Goal: Contribute content: Contribute content

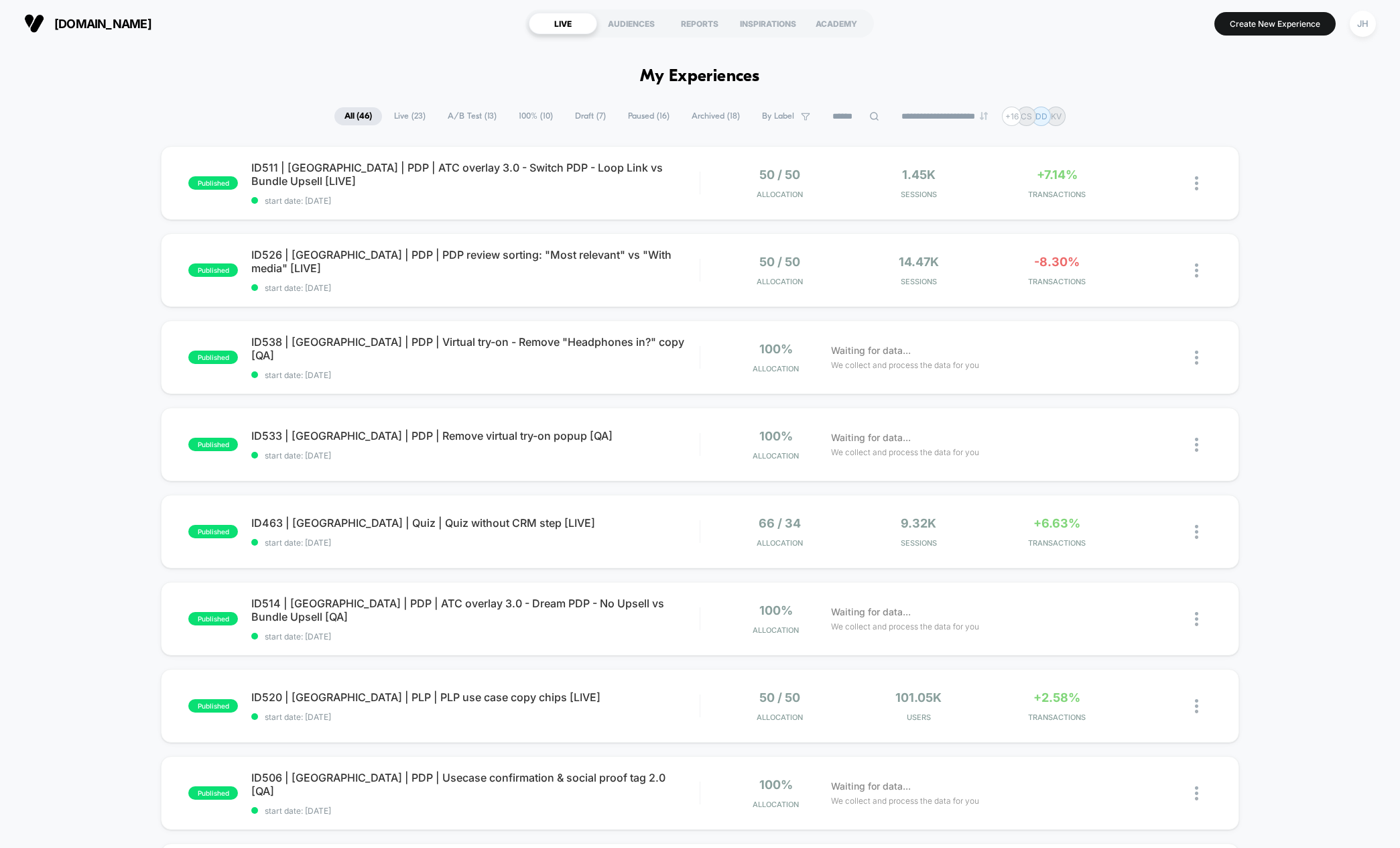
click at [1314, 311] on div "published ID511 | [GEOGRAPHIC_DATA] | PDP | ATC overlay 3.0 - Switch PDP - Loop…" at bounding box center [700, 696] width 1400 height 1100
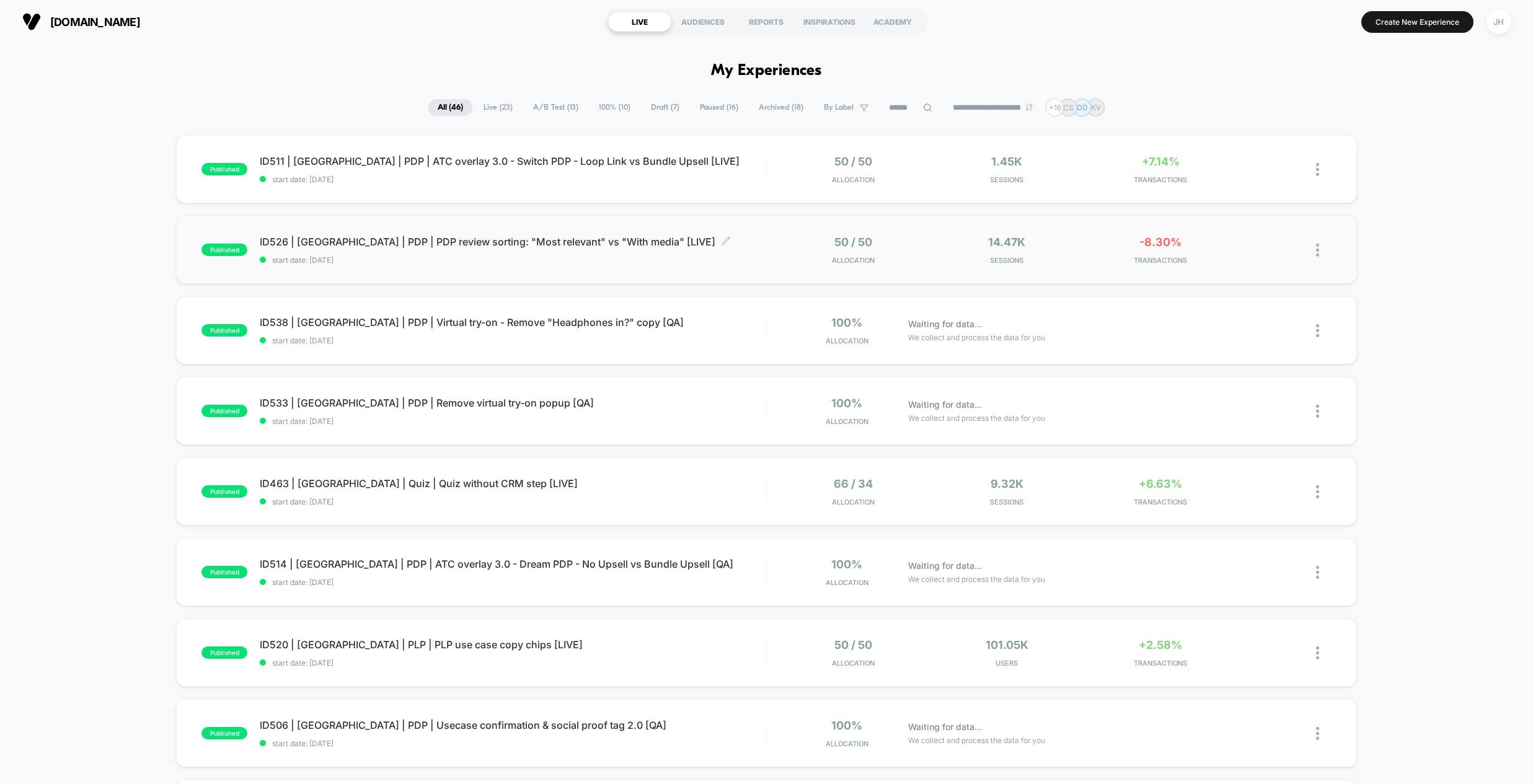
click at [514, 238] on span "ID526 | [GEOGRAPHIC_DATA] | PDP | PDP review sorting: "Most relevant" vs "With …" at bounding box center [513, 241] width 506 height 13
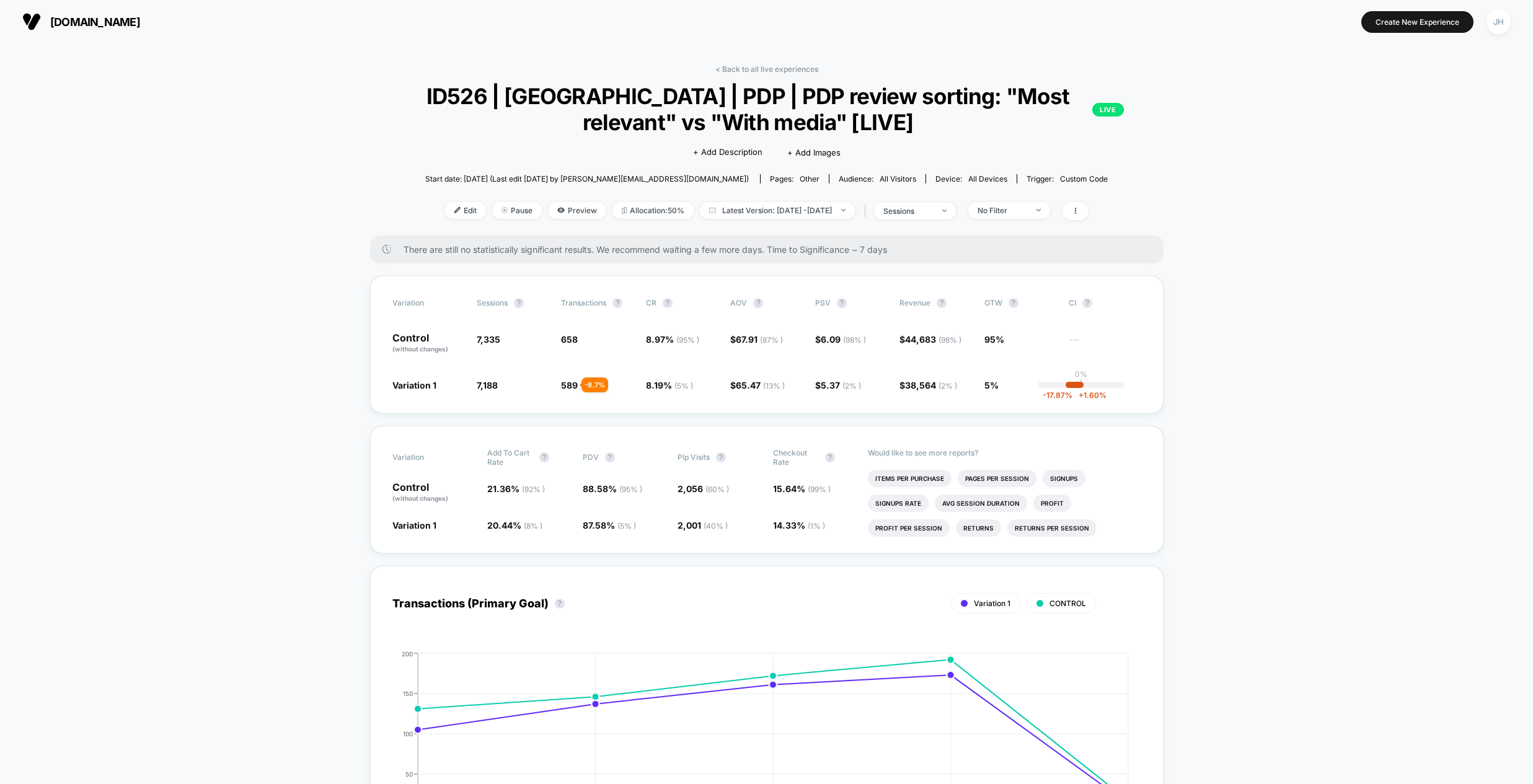
click at [939, 219] on div "| sessions" at bounding box center [908, 210] width 95 height 18
click at [931, 207] on div "sessions" at bounding box center [908, 211] width 50 height 9
click at [884, 307] on span "Users" at bounding box center [882, 308] width 23 height 11
click at [901, 339] on button "Save" at bounding box center [925, 342] width 147 height 20
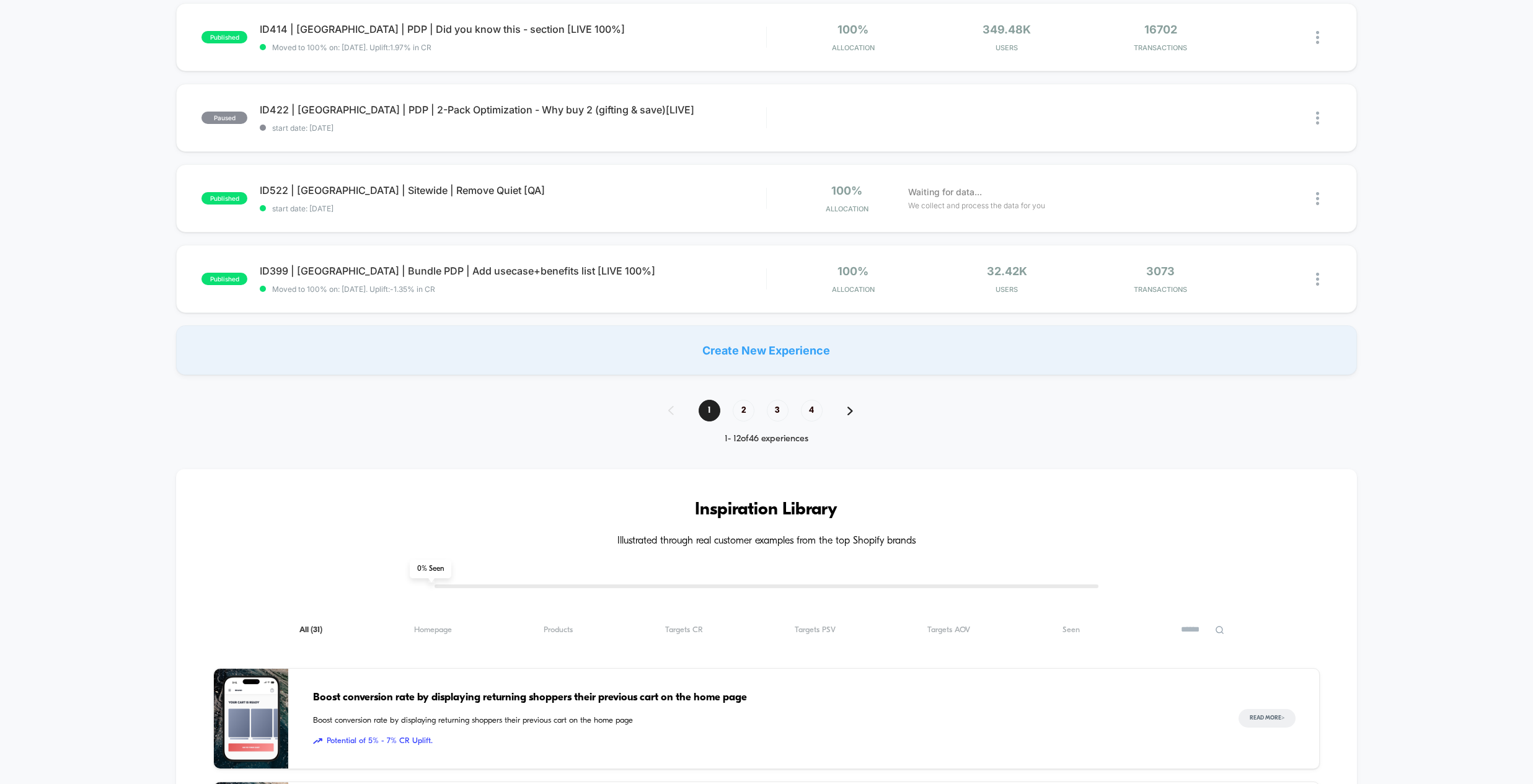
scroll to position [641, 0]
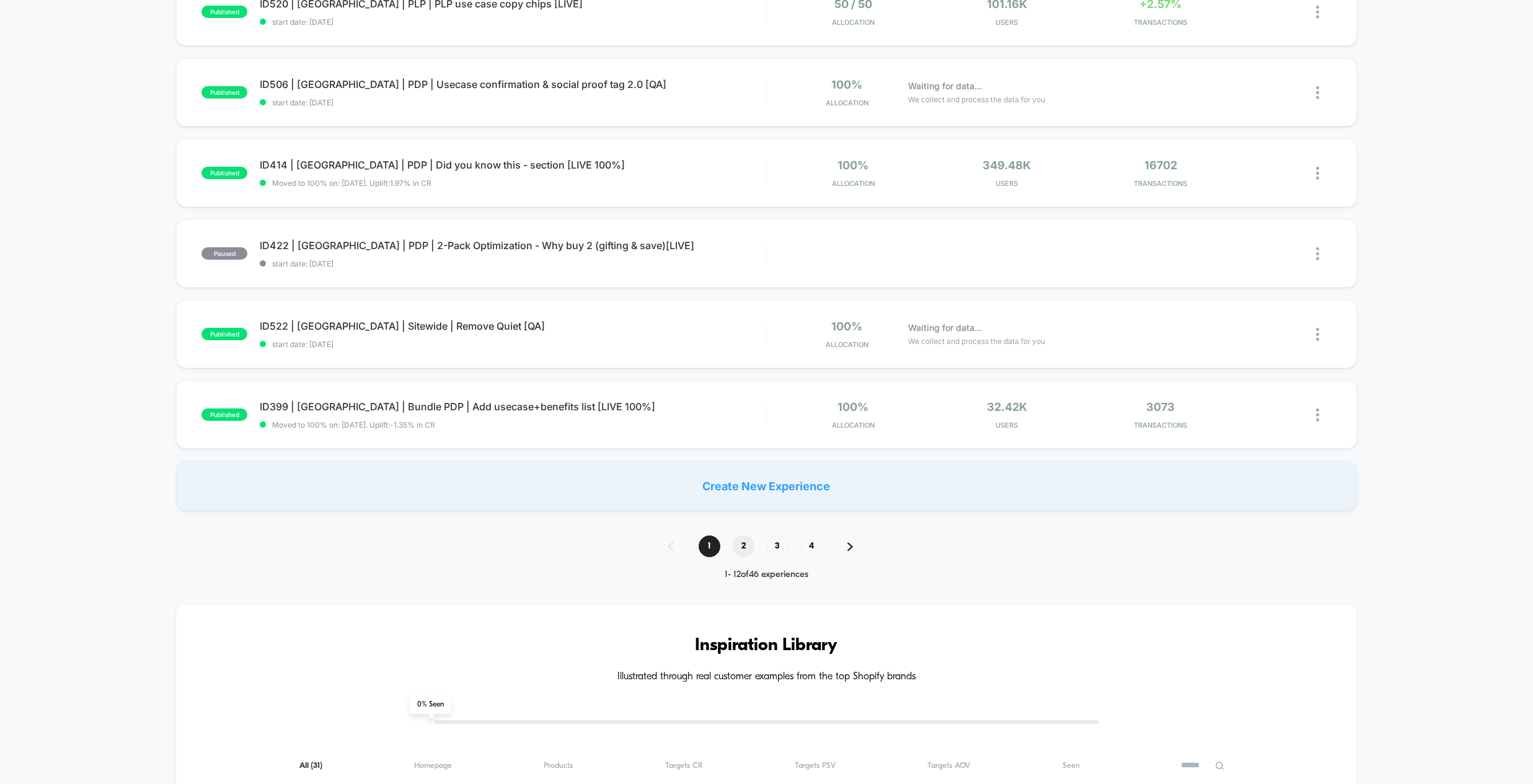
click at [745, 550] on span "2" at bounding box center [744, 546] width 22 height 22
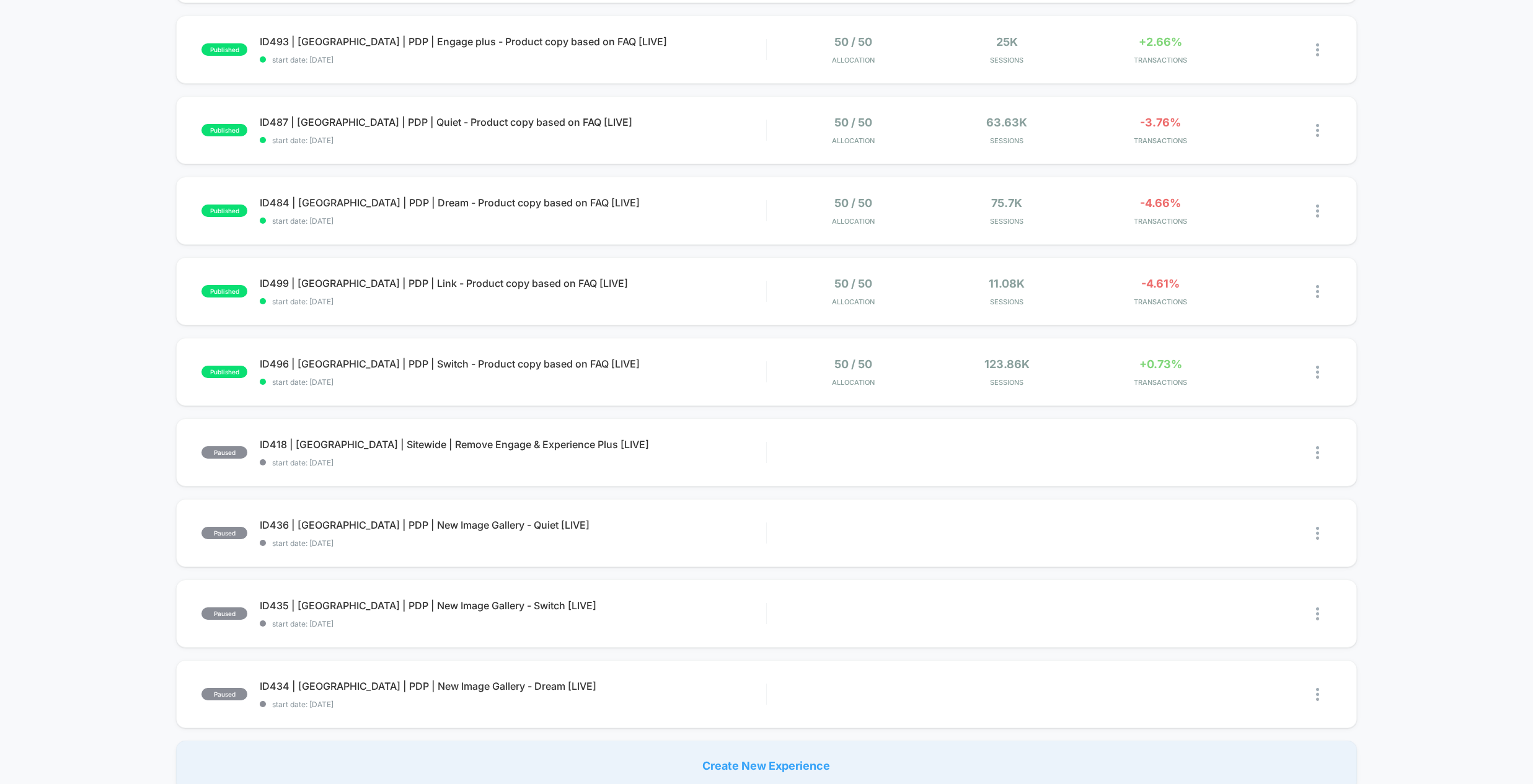
scroll to position [0, 0]
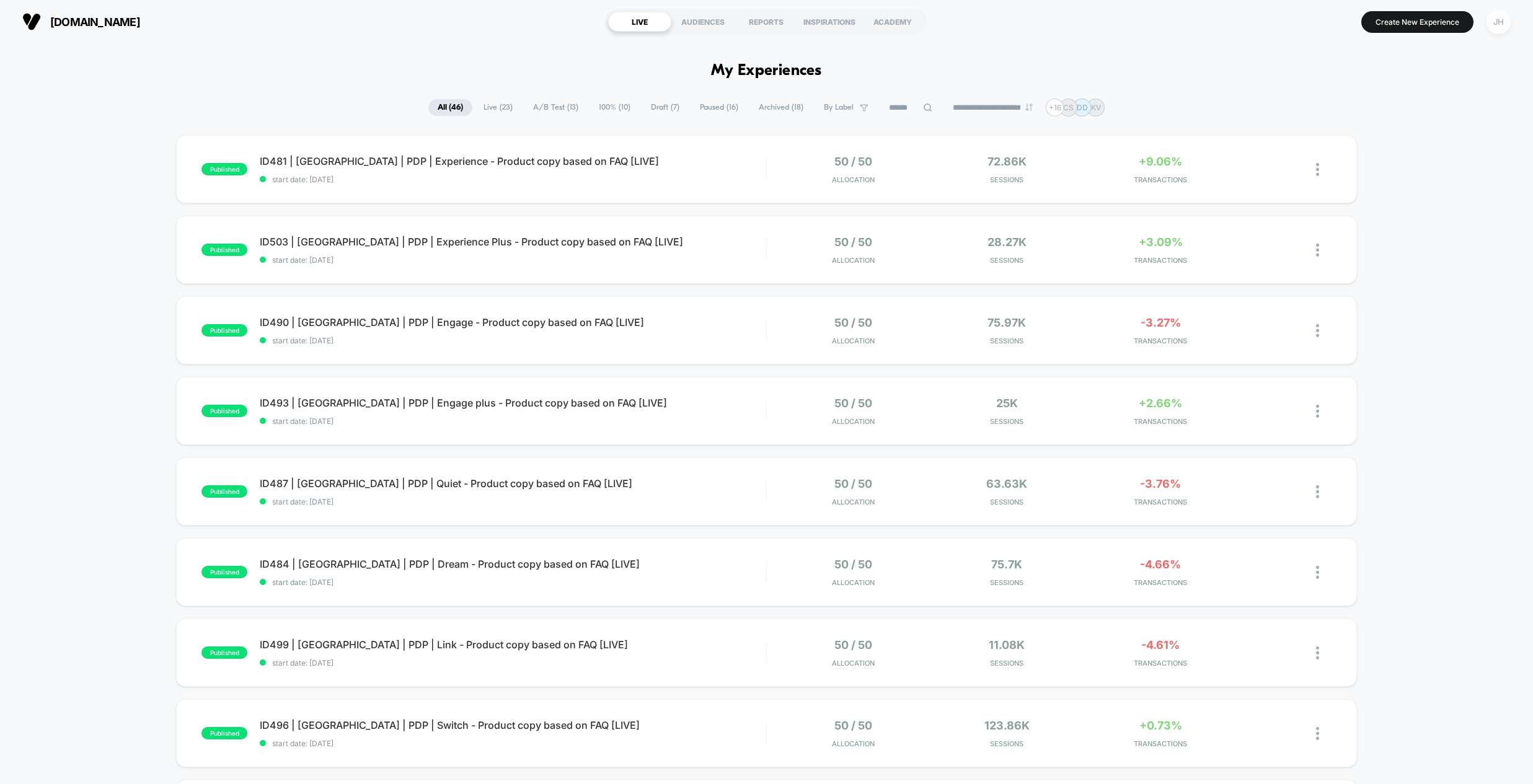
click at [1294, 18] on div "JH" at bounding box center [1499, 22] width 24 height 24
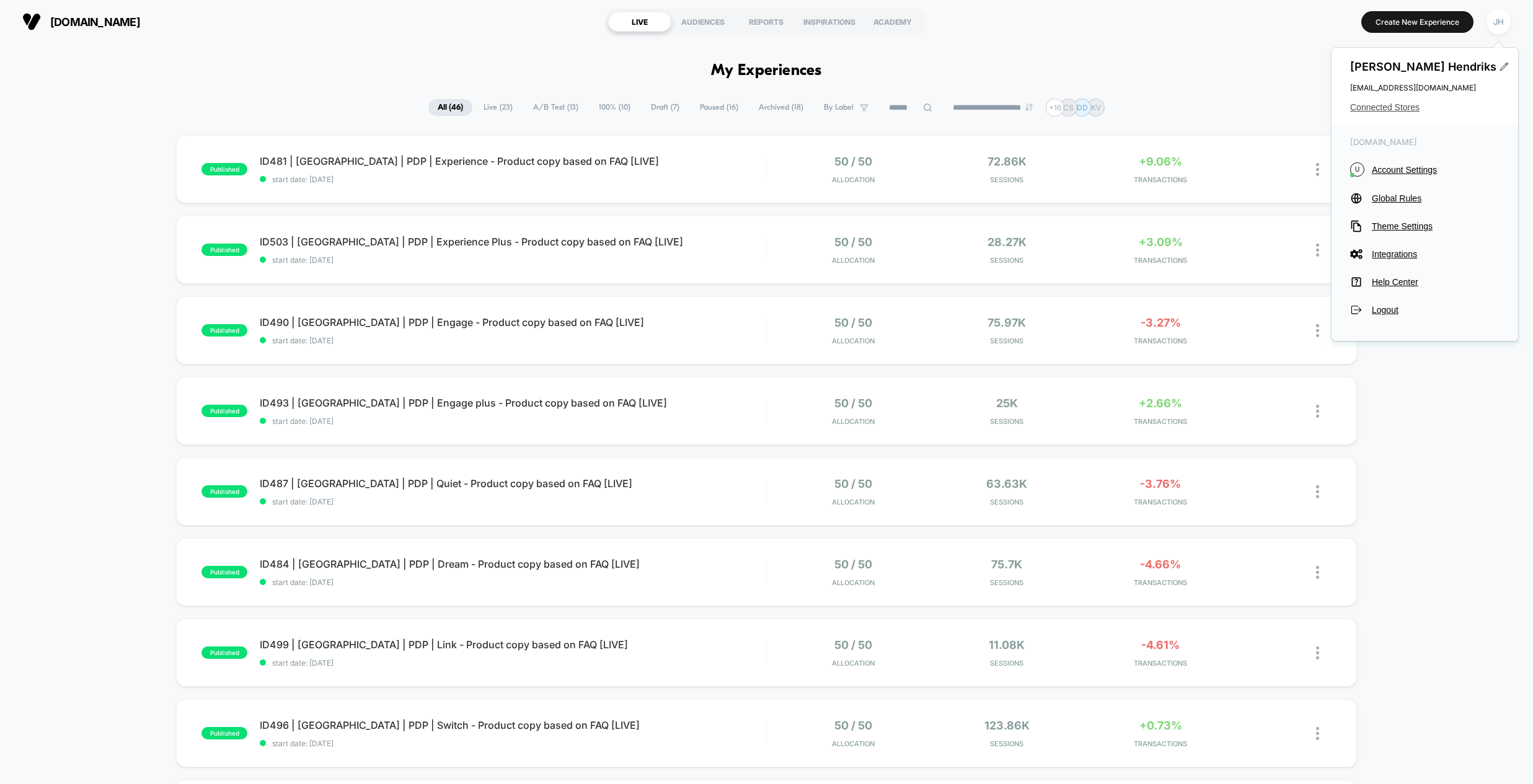
click at [1294, 112] on span "Connected Stores" at bounding box center [1425, 108] width 150 height 10
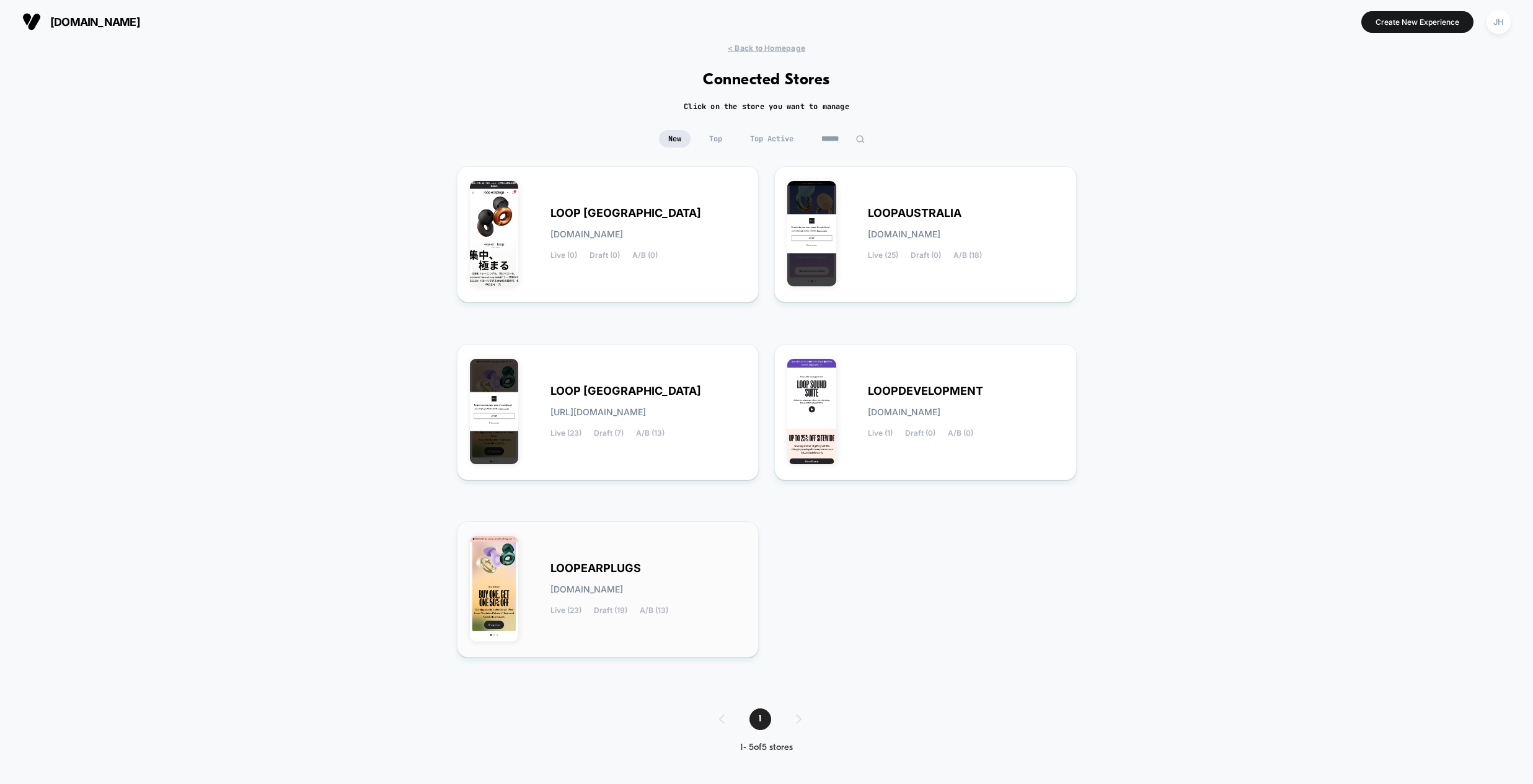
click at [580, 571] on span "LOOPEARPLUGS" at bounding box center [596, 568] width 91 height 8
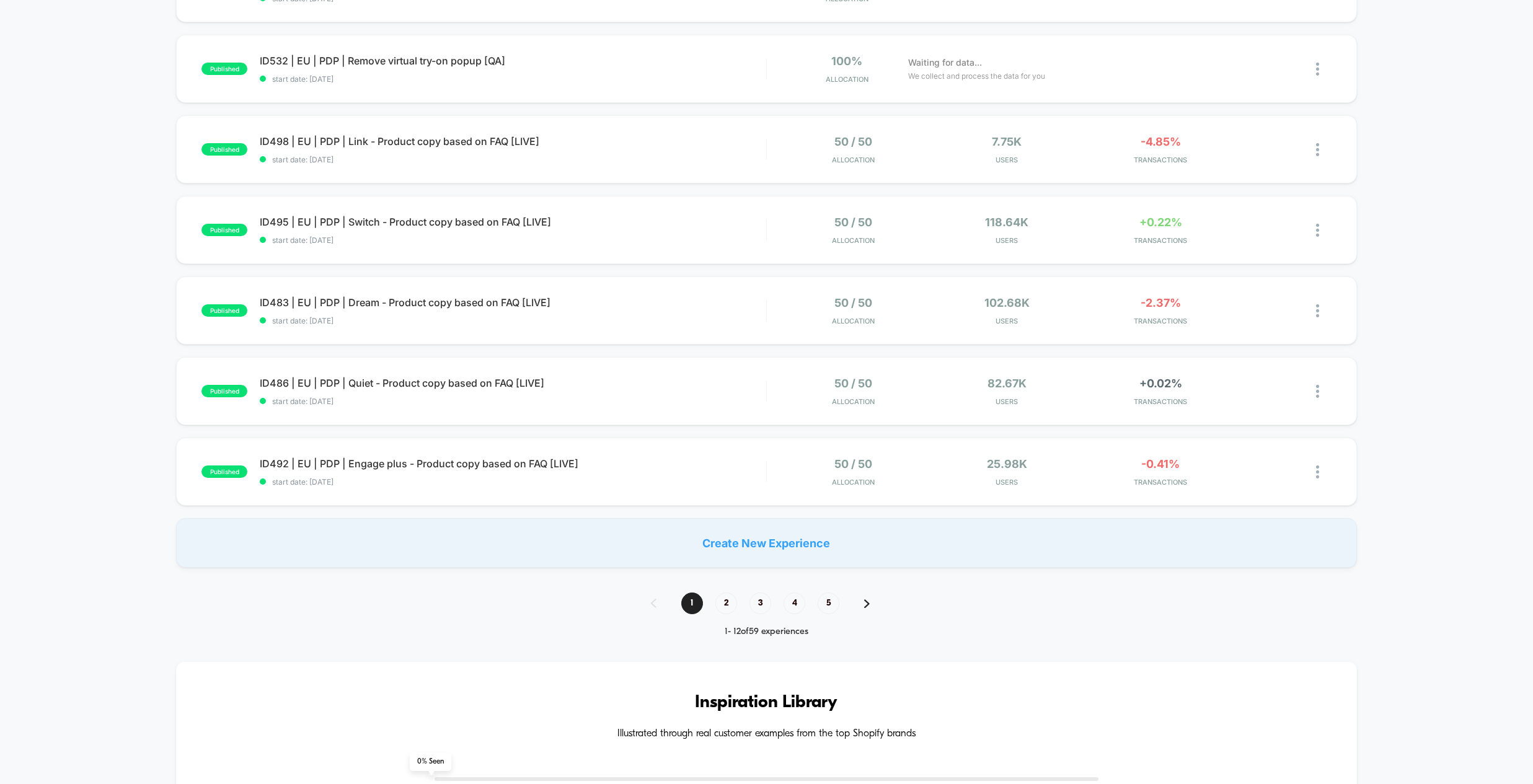
scroll to position [585, 0]
click at [703, 615] on div "1 2 3 4 5 1 - 12 of 59 experiences" at bounding box center [766, 613] width 256 height 45
click at [735, 601] on span "2" at bounding box center [726, 602] width 22 height 22
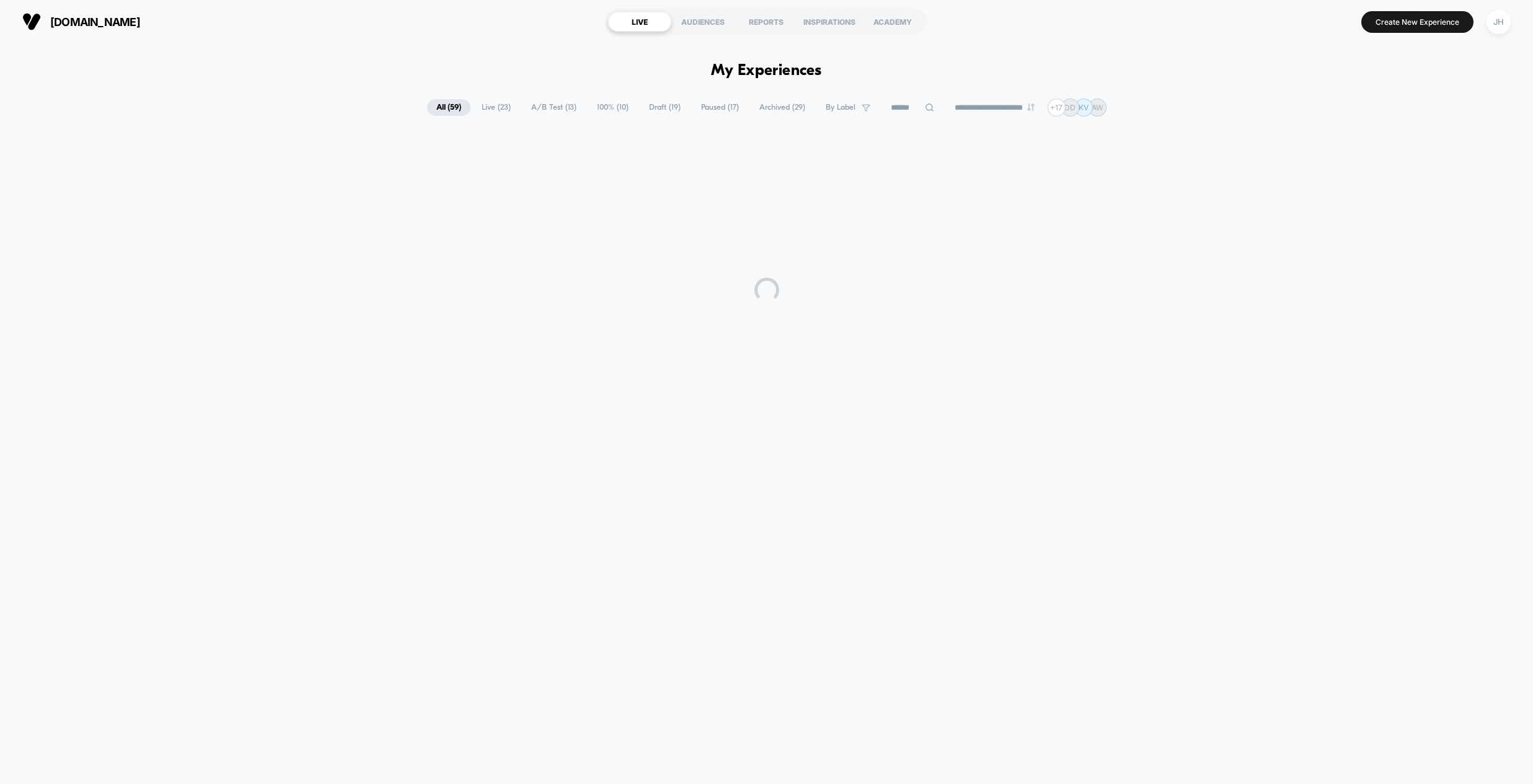
scroll to position [0, 0]
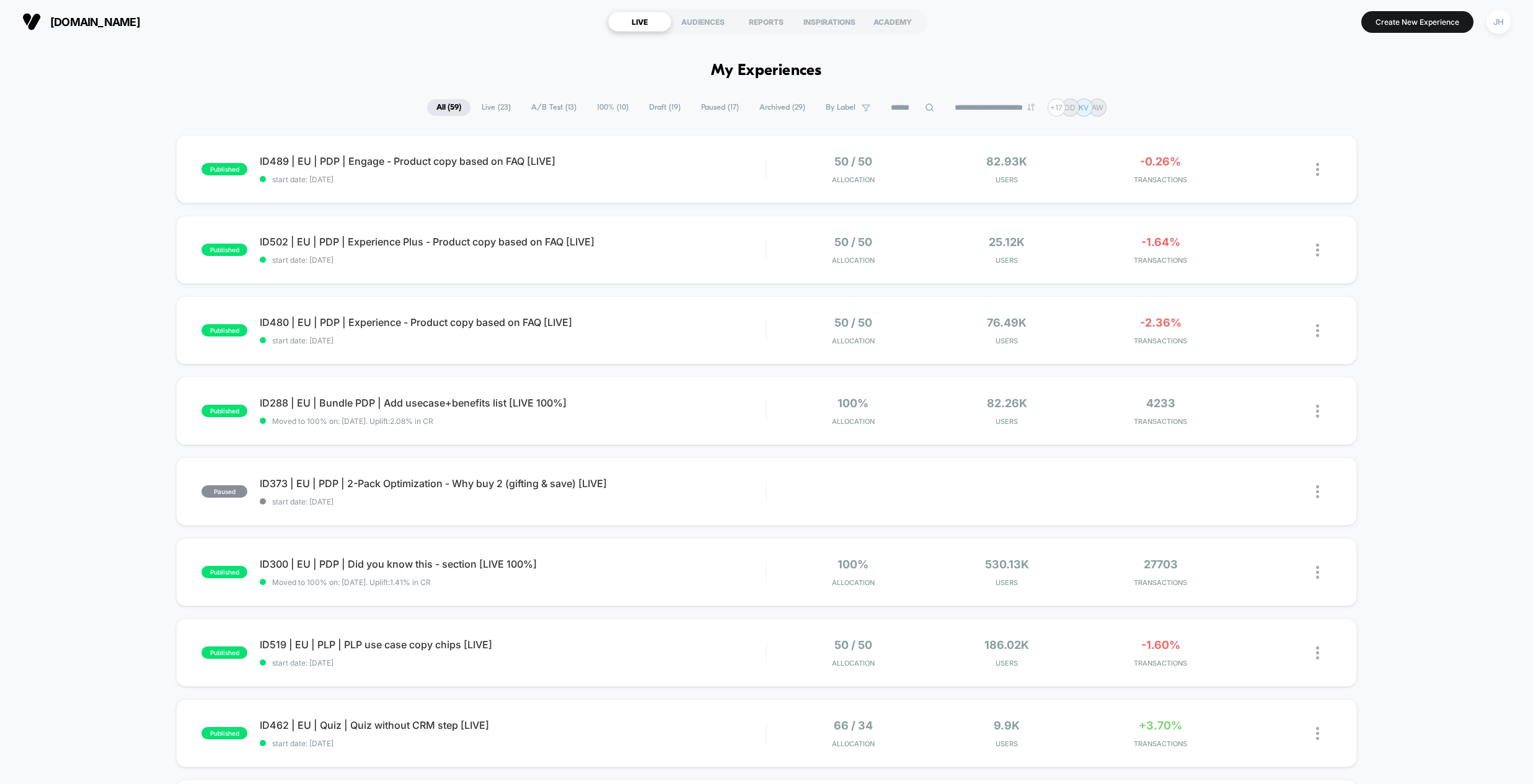
click at [92, 398] on div "published ID489 | EU | PDP | Engage - Product copy based on FAQ [LIVE] start da…" at bounding box center [766, 644] width 1533 height 1017
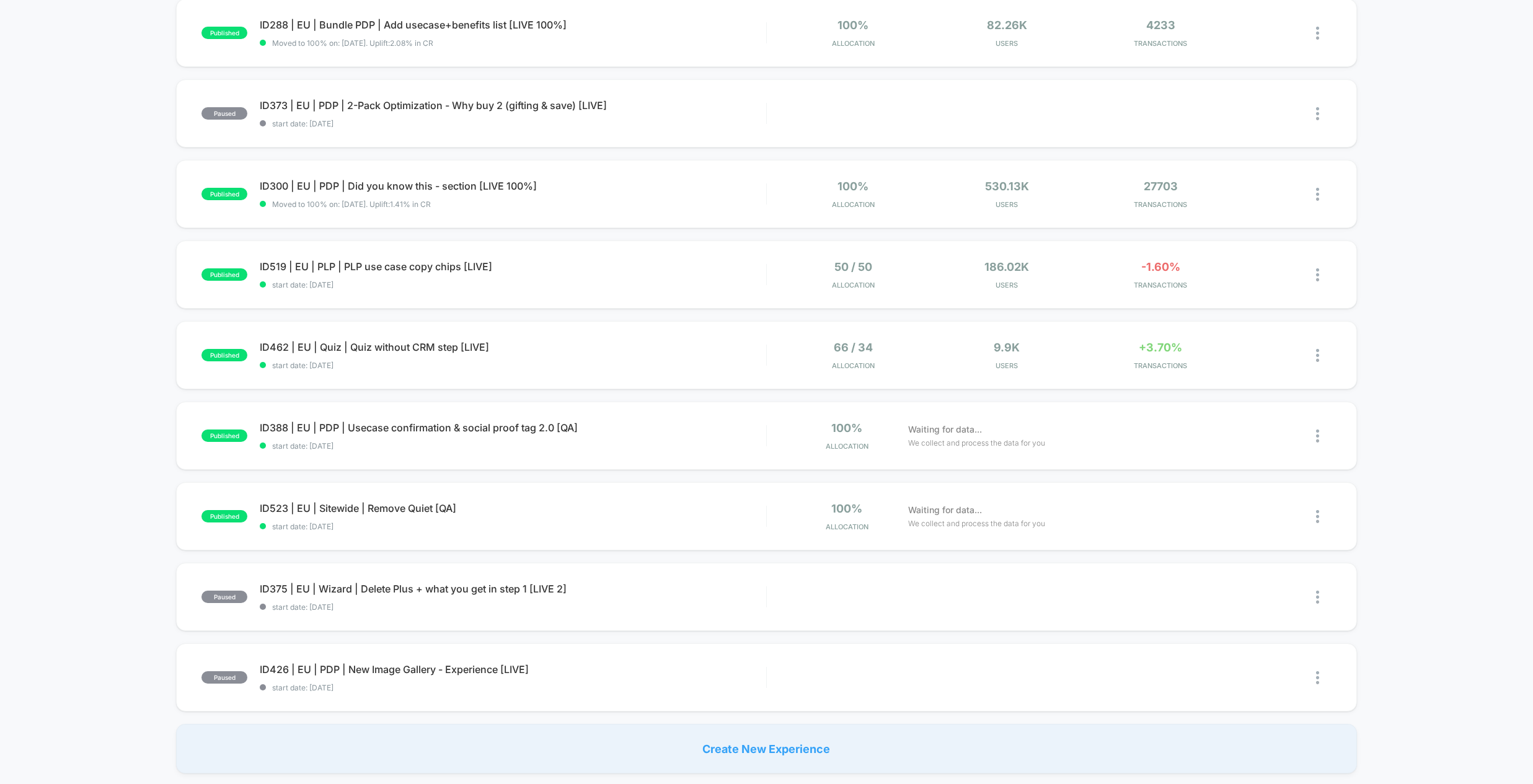
scroll to position [523, 0]
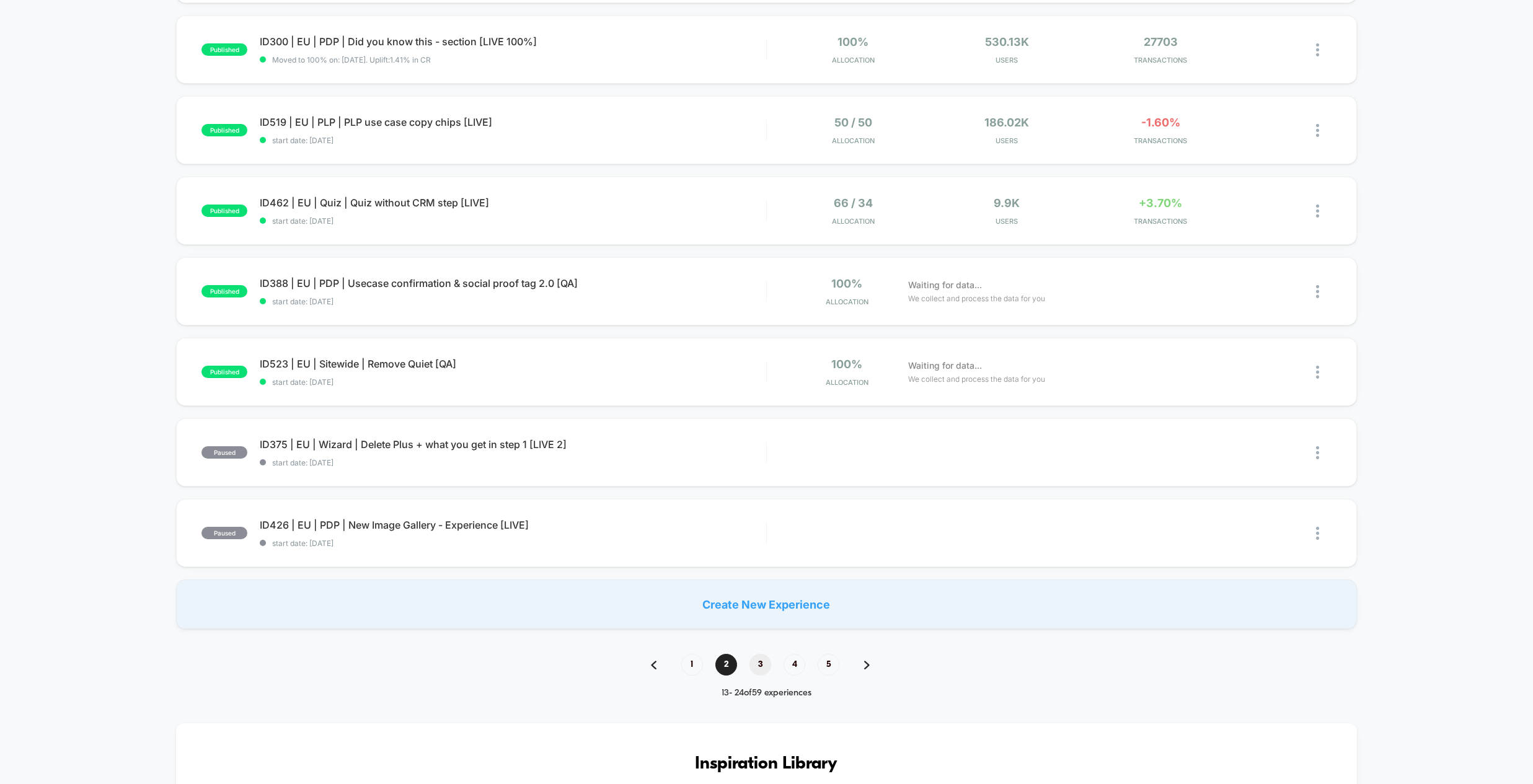
click at [755, 666] on span "3" at bounding box center [761, 665] width 22 height 22
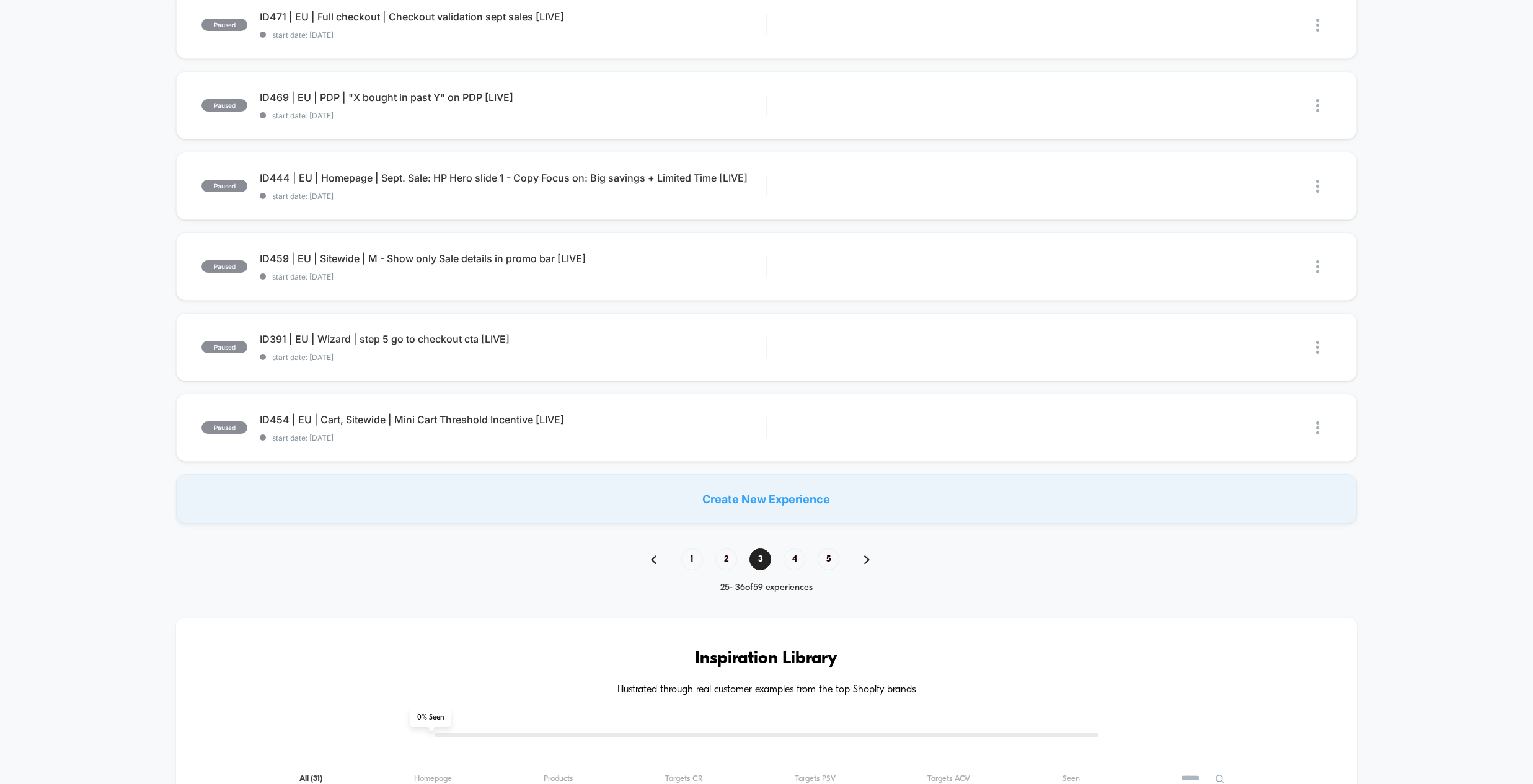
scroll to position [0, 0]
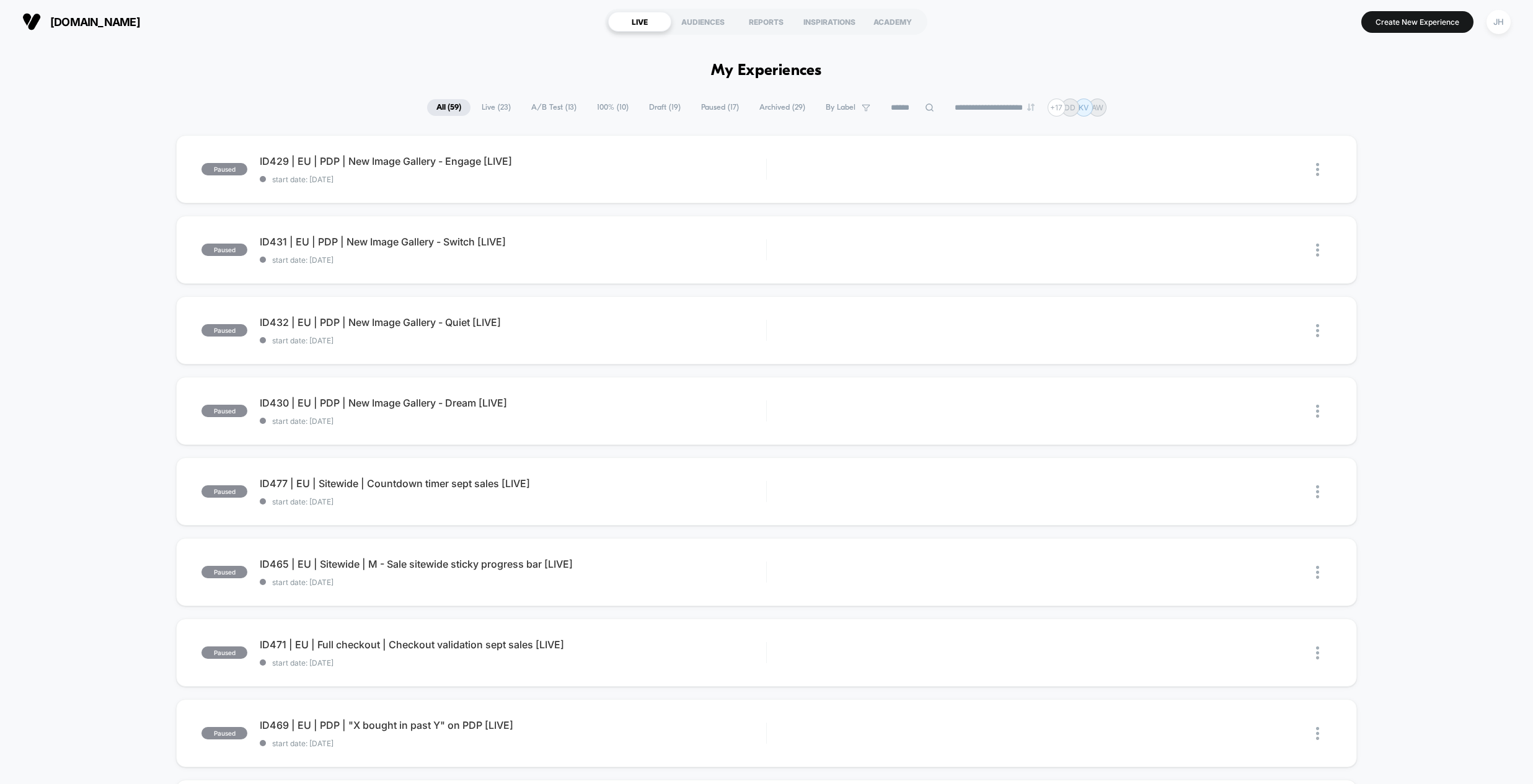
click at [650, 104] on span "Draft ( 19 )" at bounding box center [665, 108] width 50 height 17
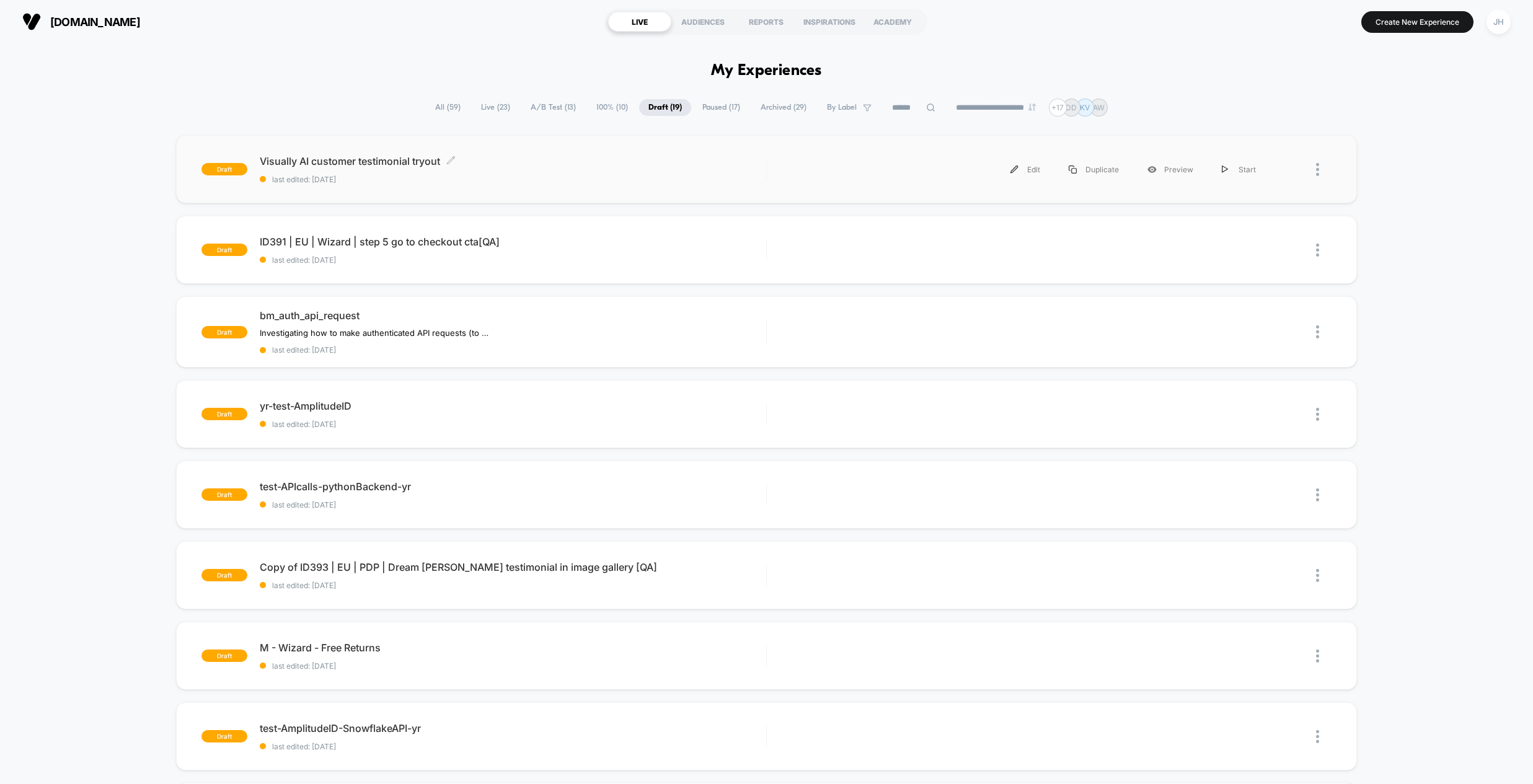
click at [370, 163] on span "Visually AI customer testimonial tryout Click to edit experience details" at bounding box center [513, 160] width 506 height 13
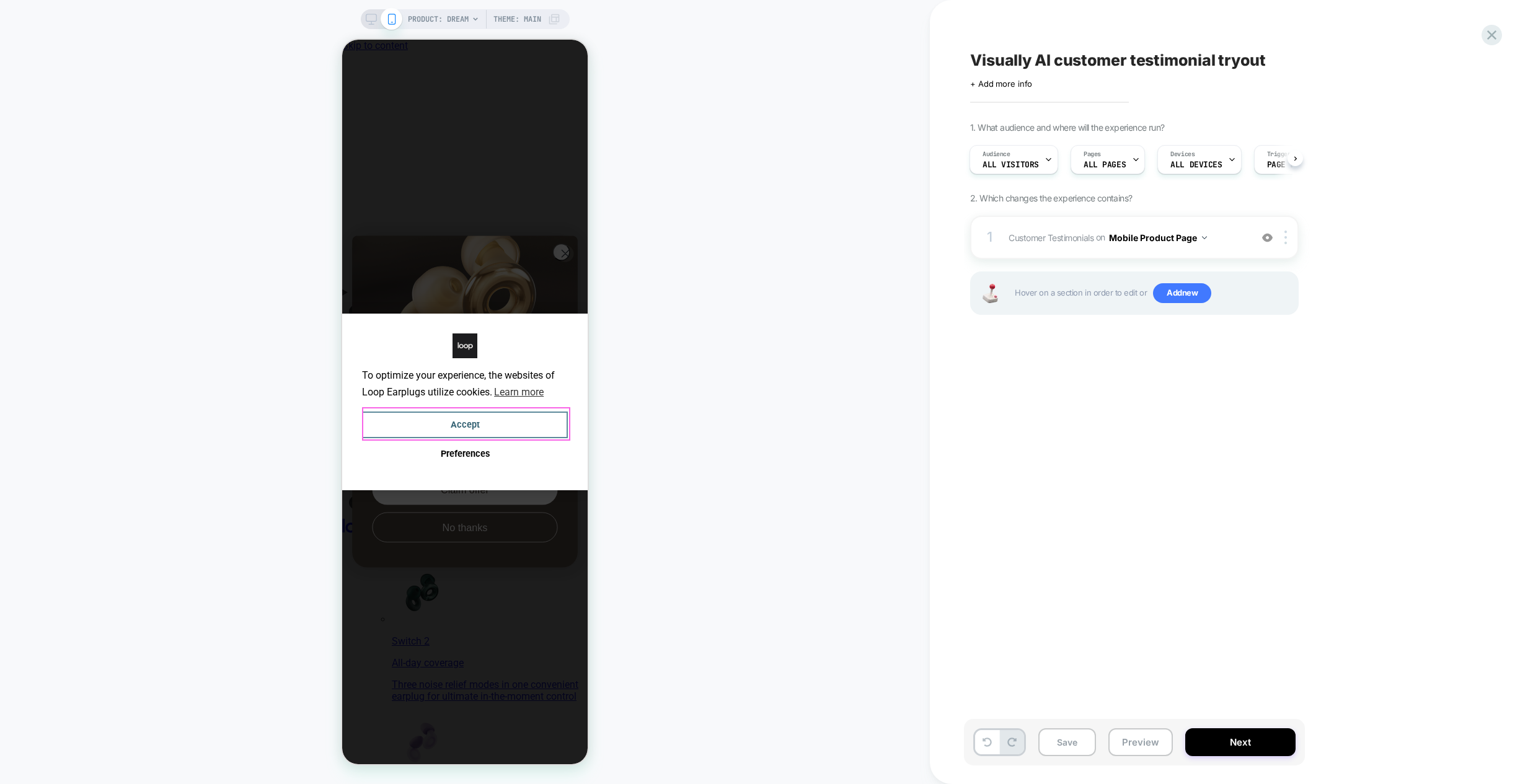
click at [511, 417] on button "Accept" at bounding box center [465, 425] width 206 height 27
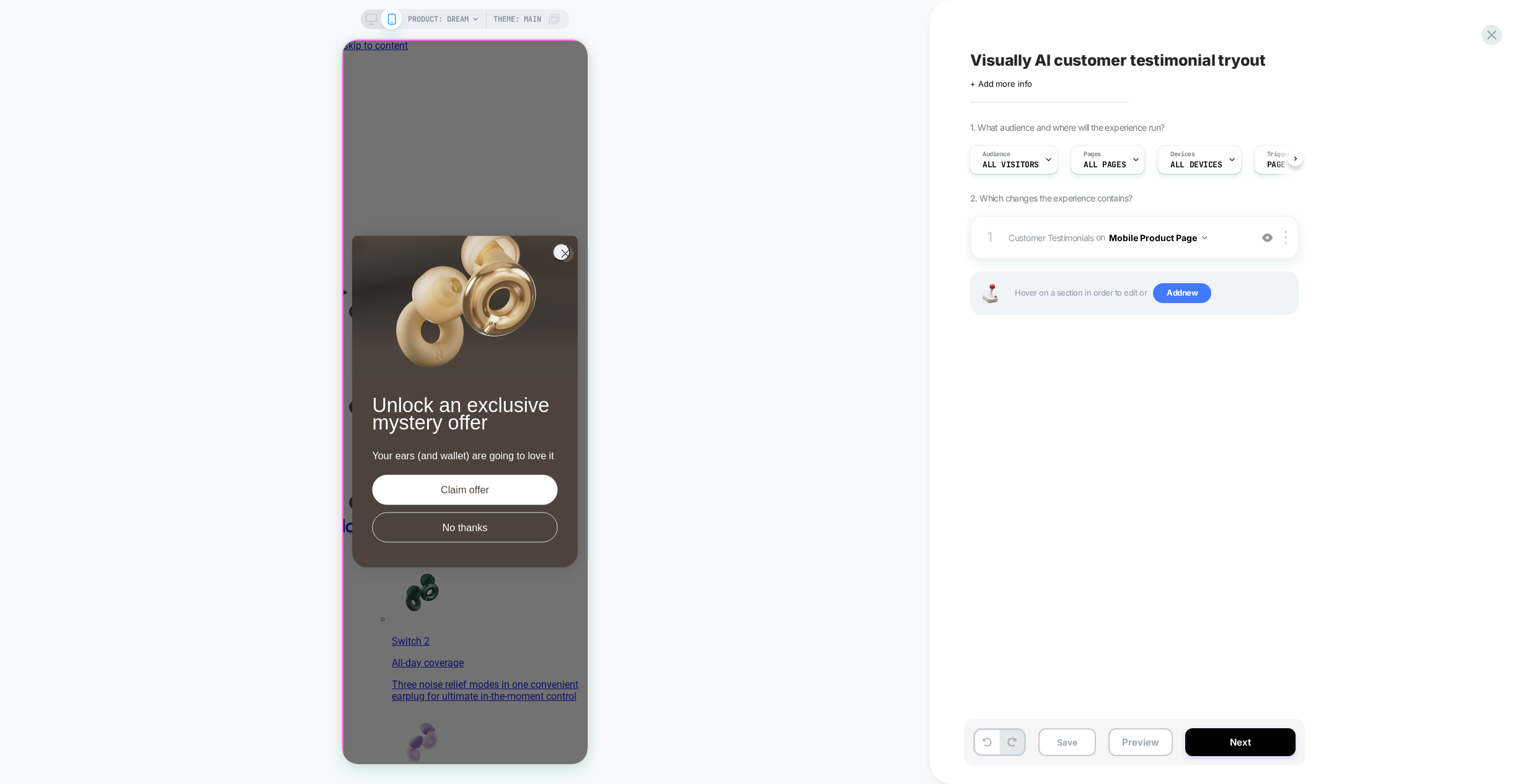
drag, startPoint x: 512, startPoint y: 575, endPoint x: 509, endPoint y: 296, distance: 279.0
click at [777, 379] on div "PRODUCT: Dream Theme: MAIN" at bounding box center [465, 392] width 930 height 759
drag, startPoint x: 549, startPoint y: 565, endPoint x: 545, endPoint y: 447, distance: 118.1
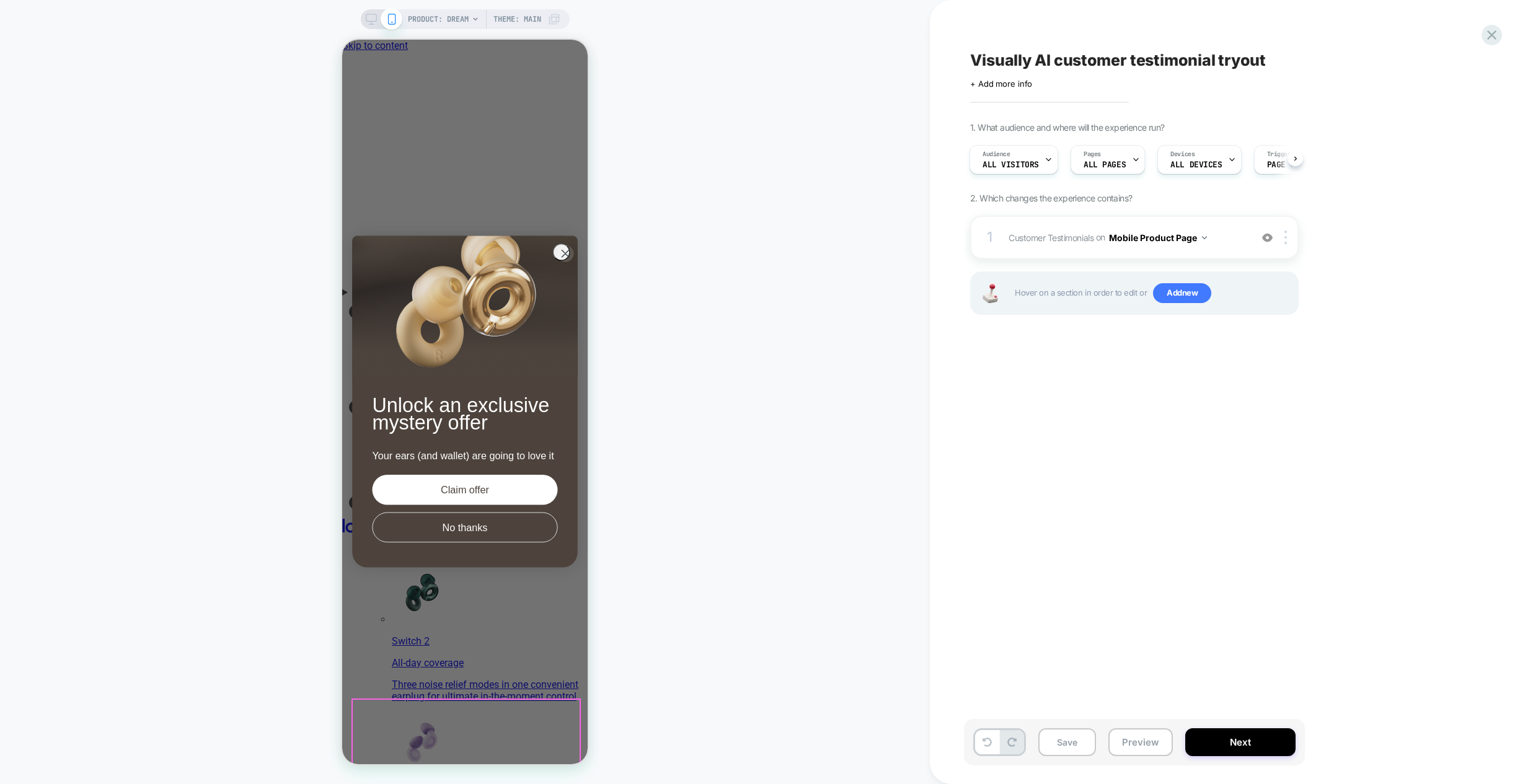
click at [1049, 229] on span "Customer Testimonials Adding AI Generated Block BEFORE .product__description > …" at bounding box center [1126, 237] width 236 height 18
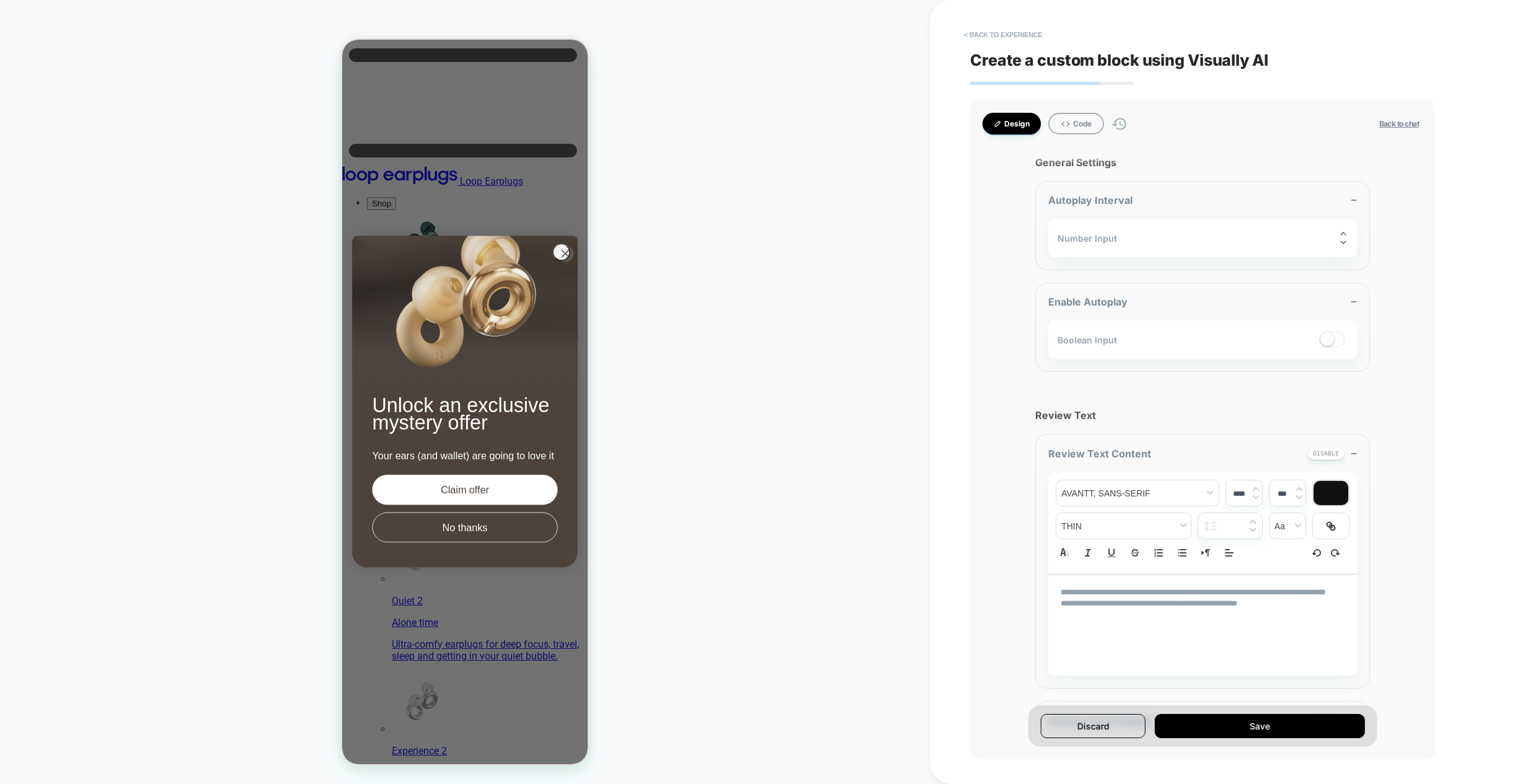
scroll to position [366, 0]
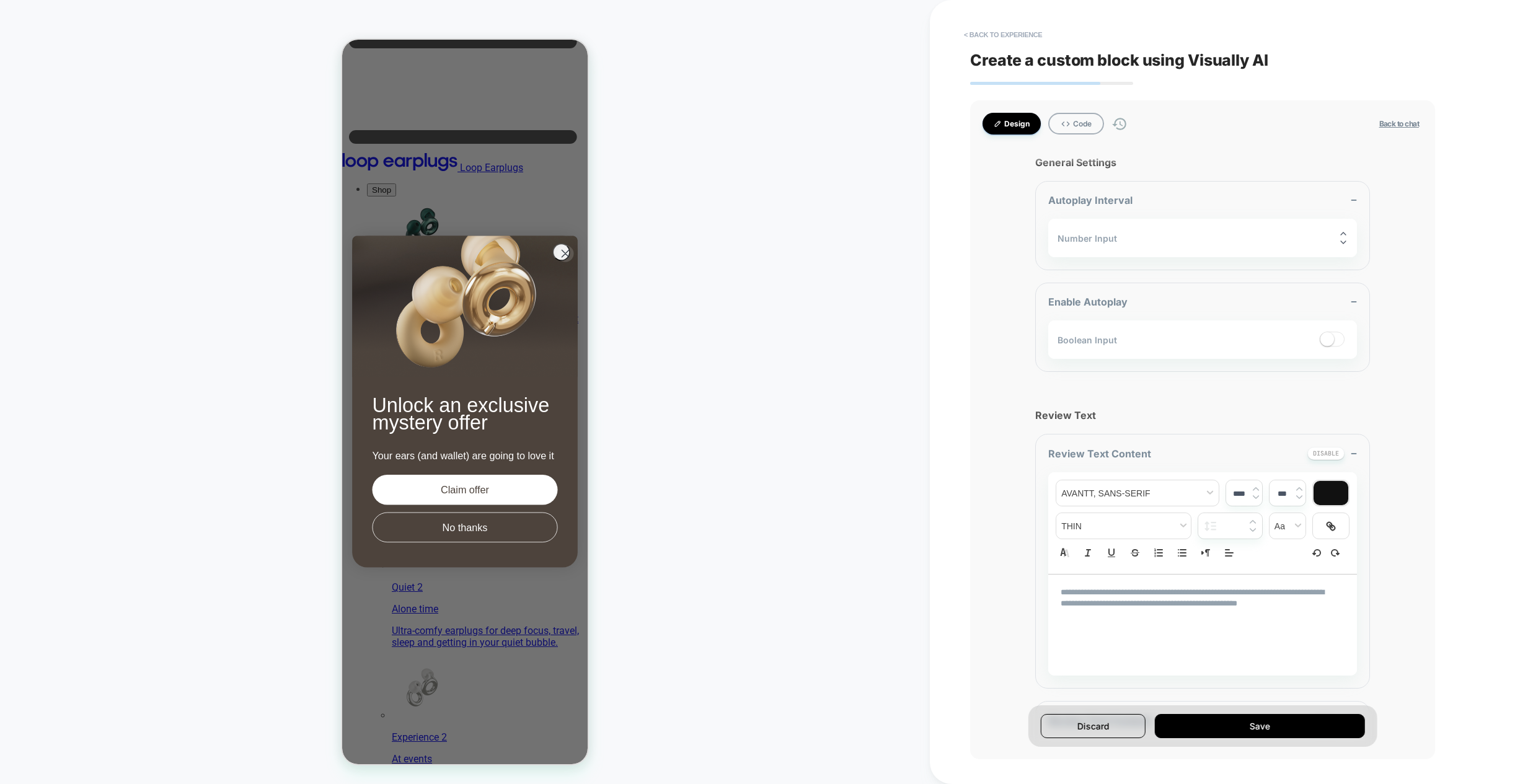
type textarea "*"
click at [1002, 34] on button "< Back to experience" at bounding box center [1004, 35] width 91 height 20
click at [970, 113] on button "Discard" at bounding box center [969, 108] width 61 height 19
click at [986, 31] on button "< Back to experience" at bounding box center [1004, 35] width 91 height 20
click at [956, 114] on button "Discard" at bounding box center [969, 108] width 61 height 19
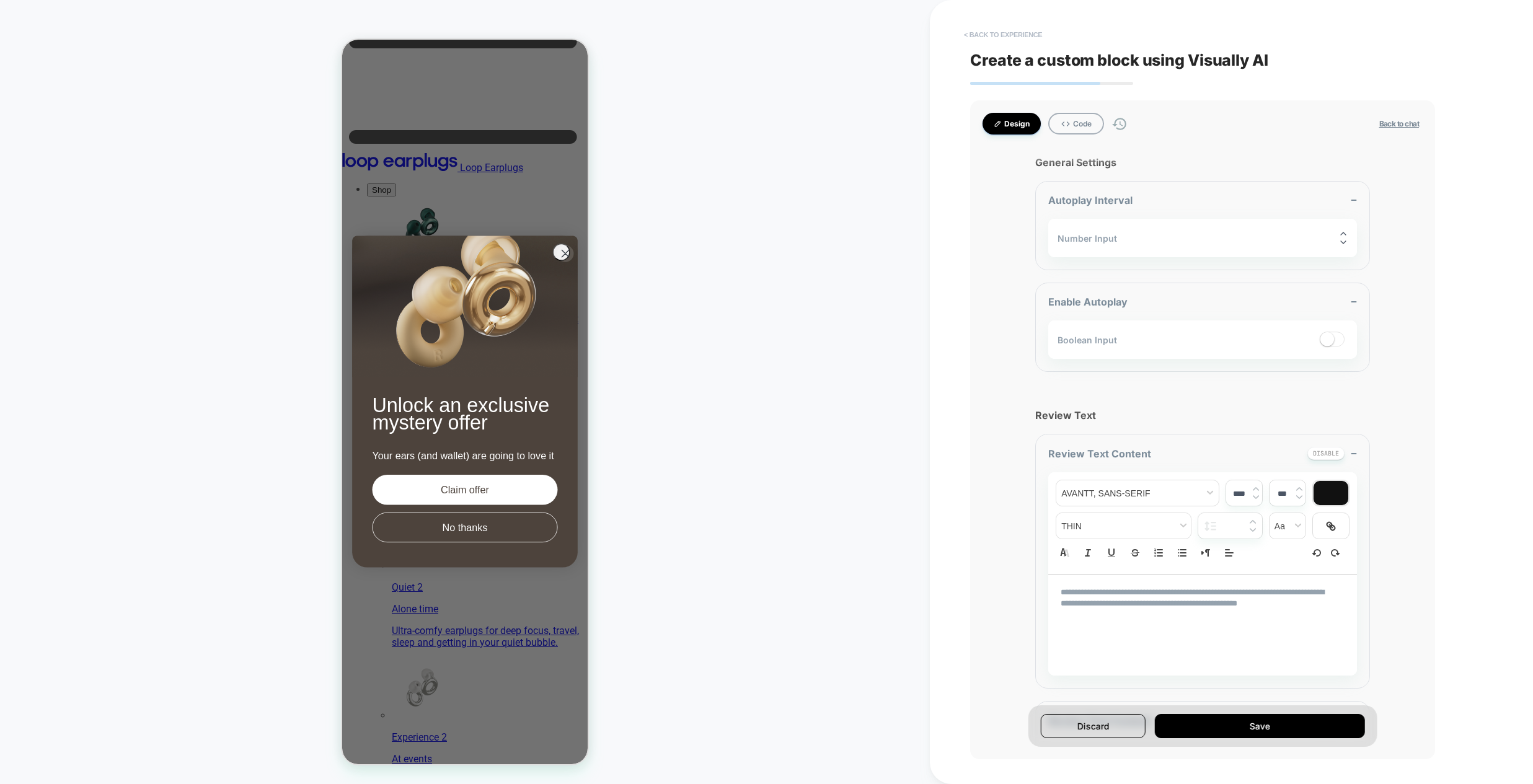
click at [995, 34] on button "< Back to experience" at bounding box center [1004, 35] width 91 height 20
click at [1056, 108] on button "Yes" at bounding box center [1036, 108] width 61 height 19
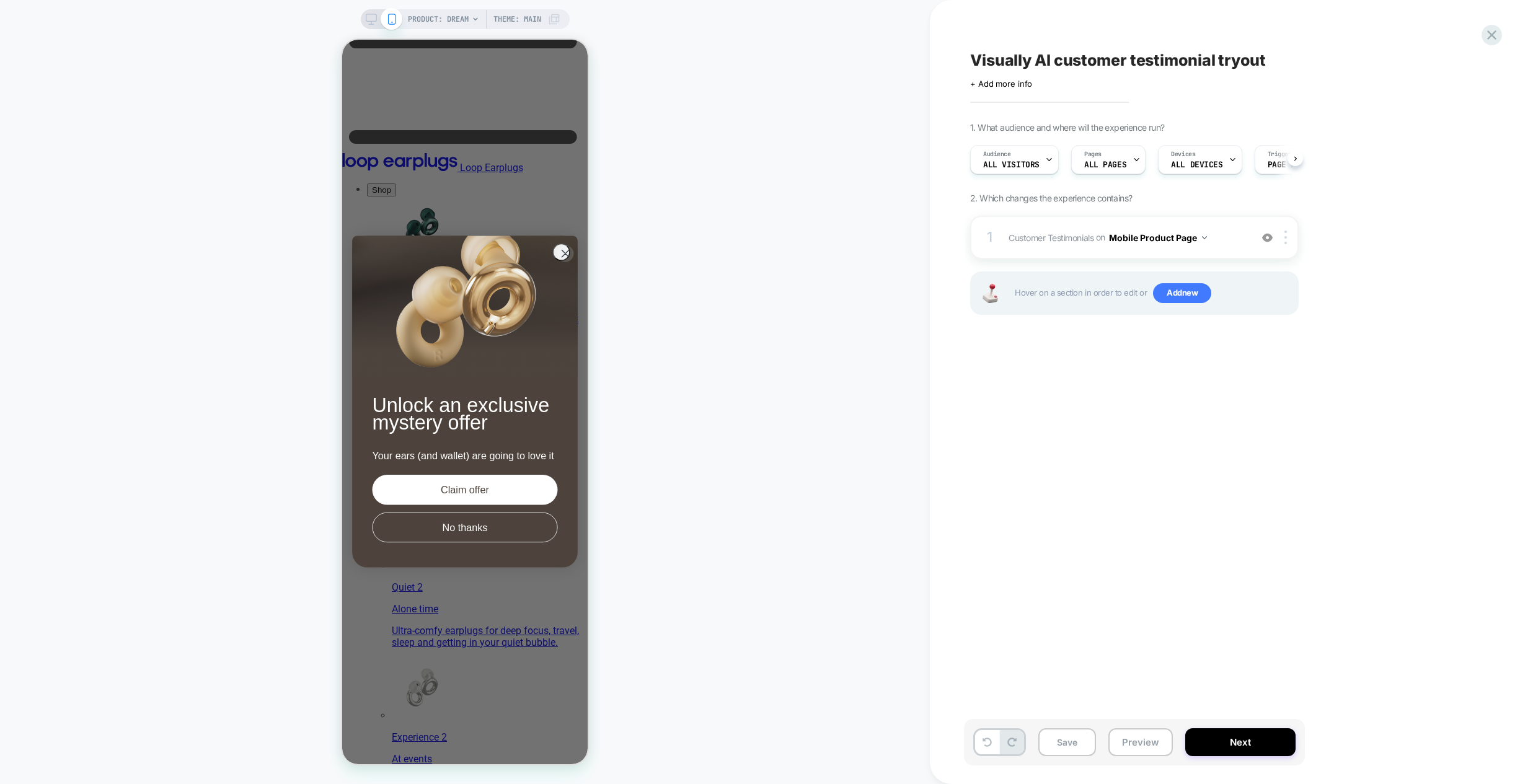
scroll to position [0, 1]
click at [1141, 748] on button "Preview" at bounding box center [1141, 742] width 65 height 28
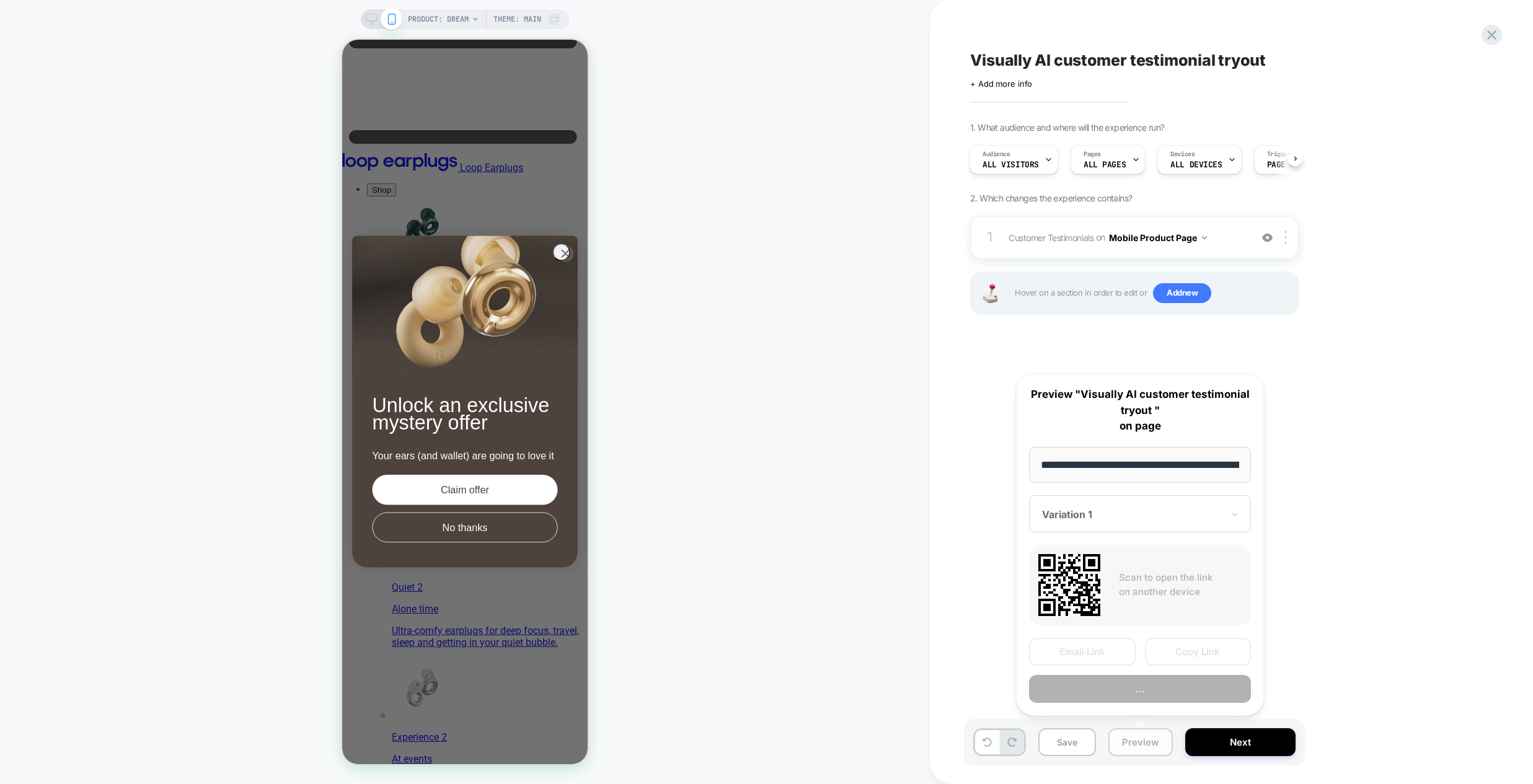
scroll to position [0, 134]
click at [976, 607] on div "Visually AI customer testimonial tryout Click to edit experience details + Add …" at bounding box center [1196, 392] width 465 height 759
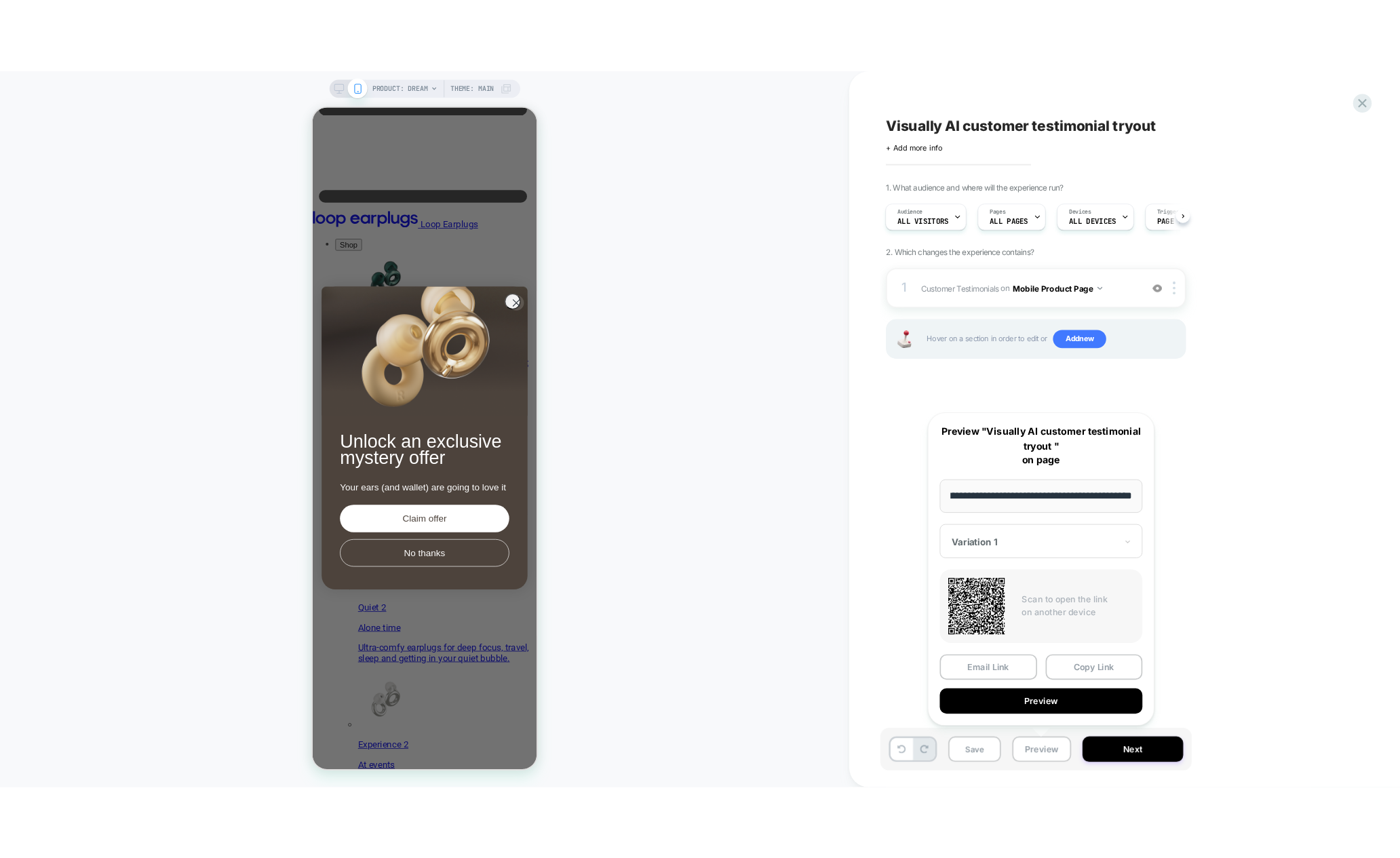
scroll to position [0, 0]
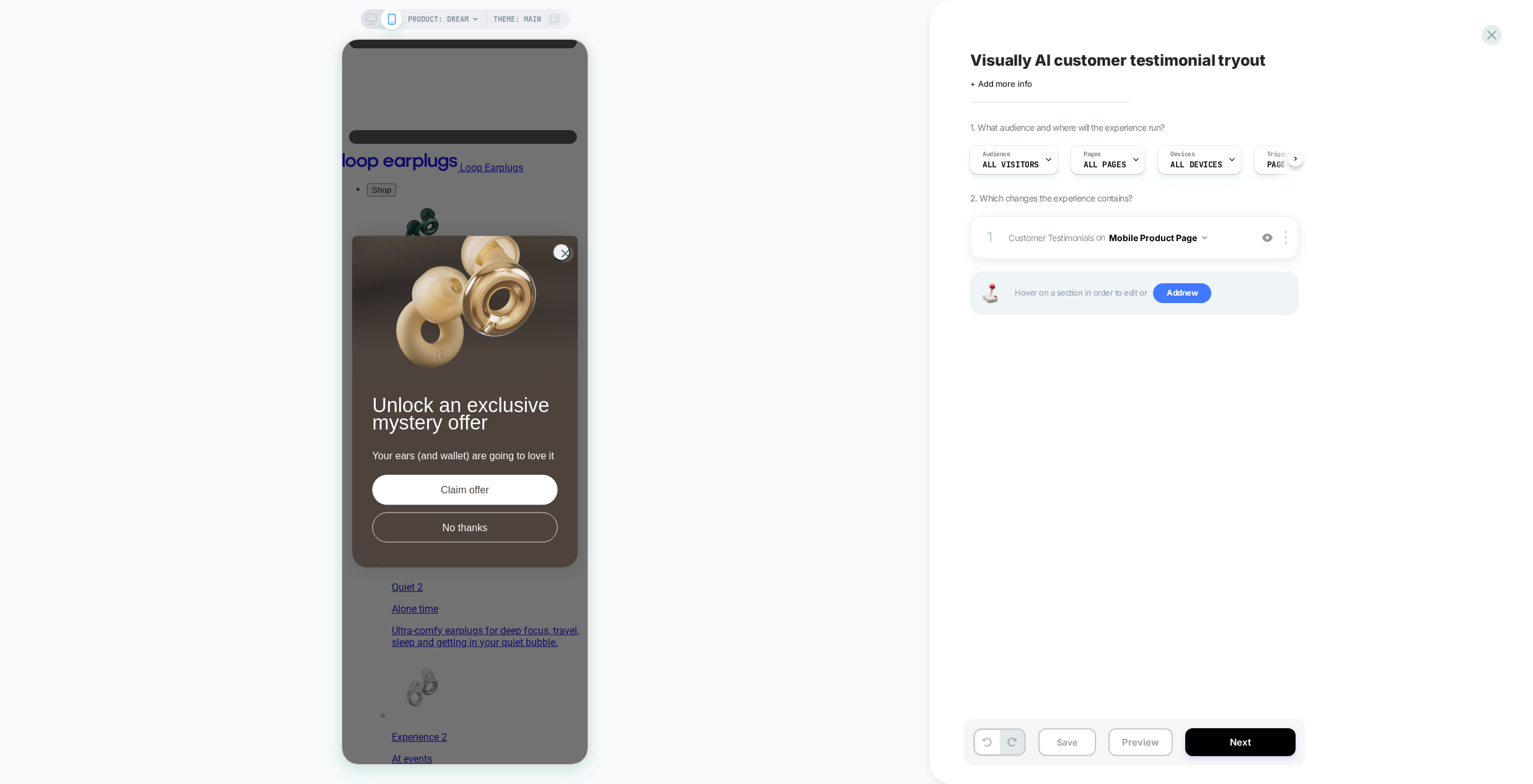
click at [209, 378] on div "PRODUCT: Dream Theme: MAIN" at bounding box center [465, 392] width 930 height 759
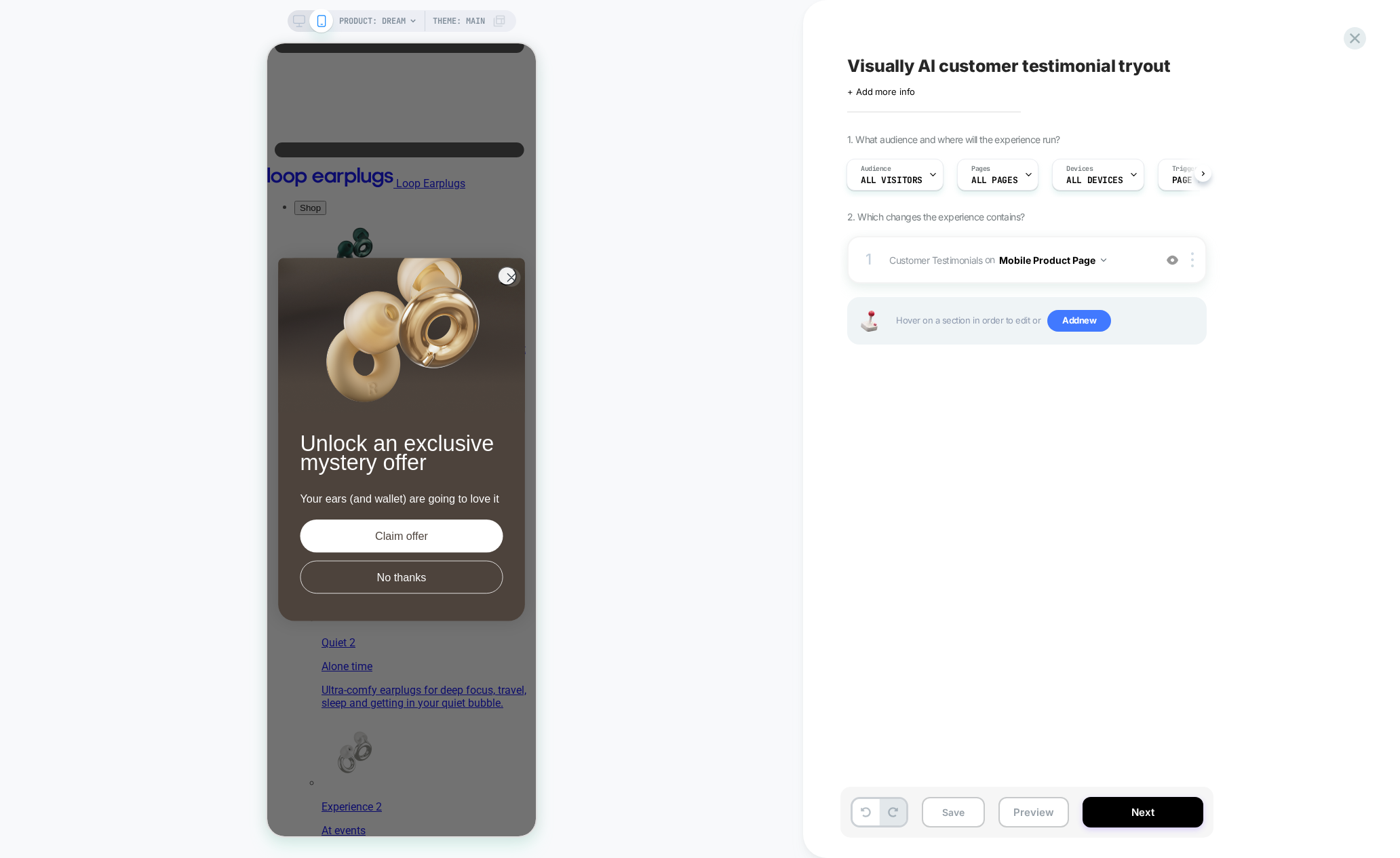
click at [169, 128] on div "PRODUCT: Dream Theme: MAIN" at bounding box center [401, 429] width 803 height 830
